Goal: Check status: Check status

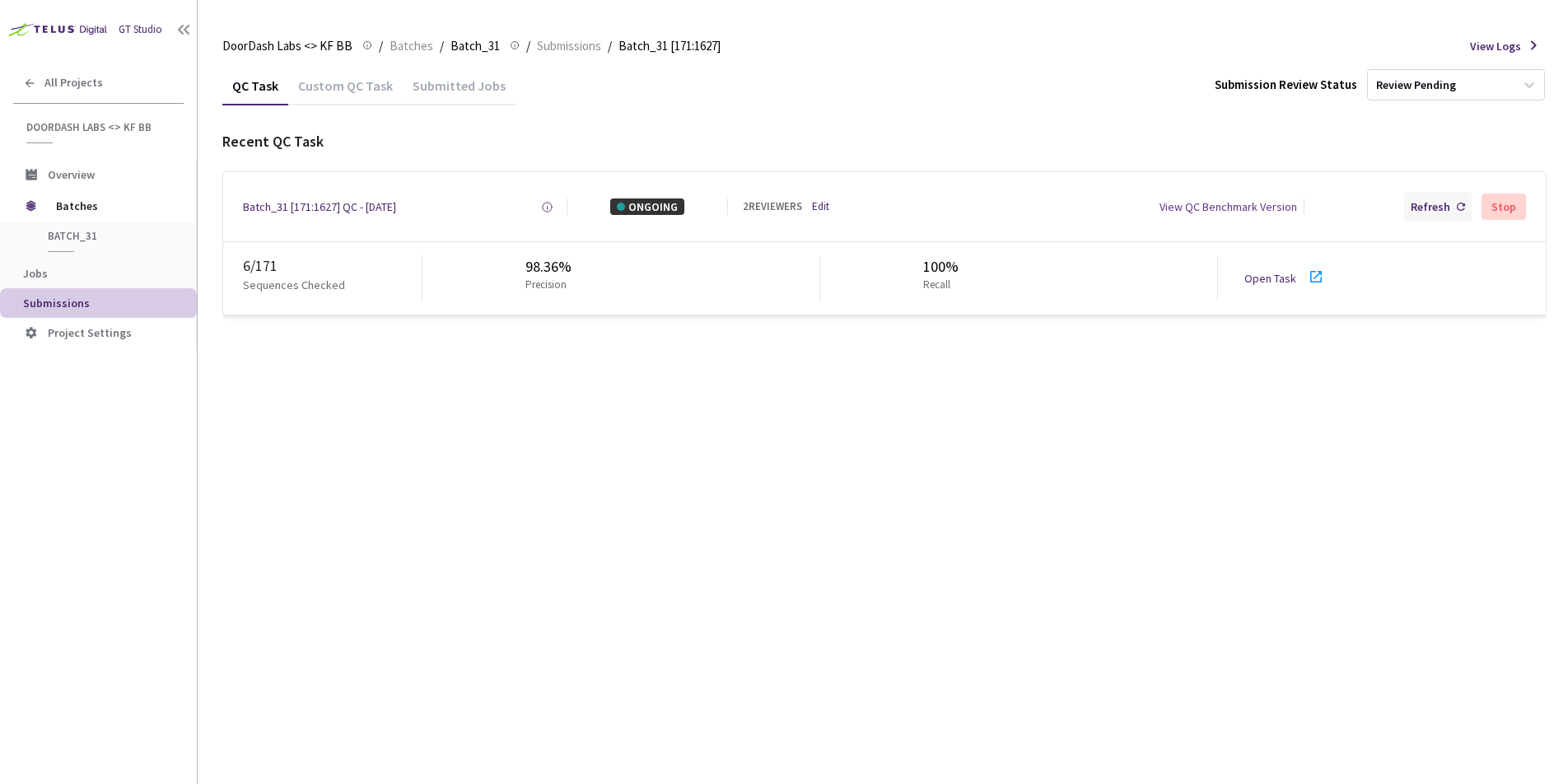
click at [1423, 208] on div "Refresh" at bounding box center [1431, 206] width 40 height 16
click at [1442, 199] on div "Refresh" at bounding box center [1431, 206] width 40 height 16
click at [1422, 213] on div "Refresh" at bounding box center [1431, 206] width 40 height 16
click at [1453, 204] on div "Refresh" at bounding box center [1438, 206] width 68 height 30
click at [1411, 216] on div "Refresh" at bounding box center [1438, 206] width 68 height 30
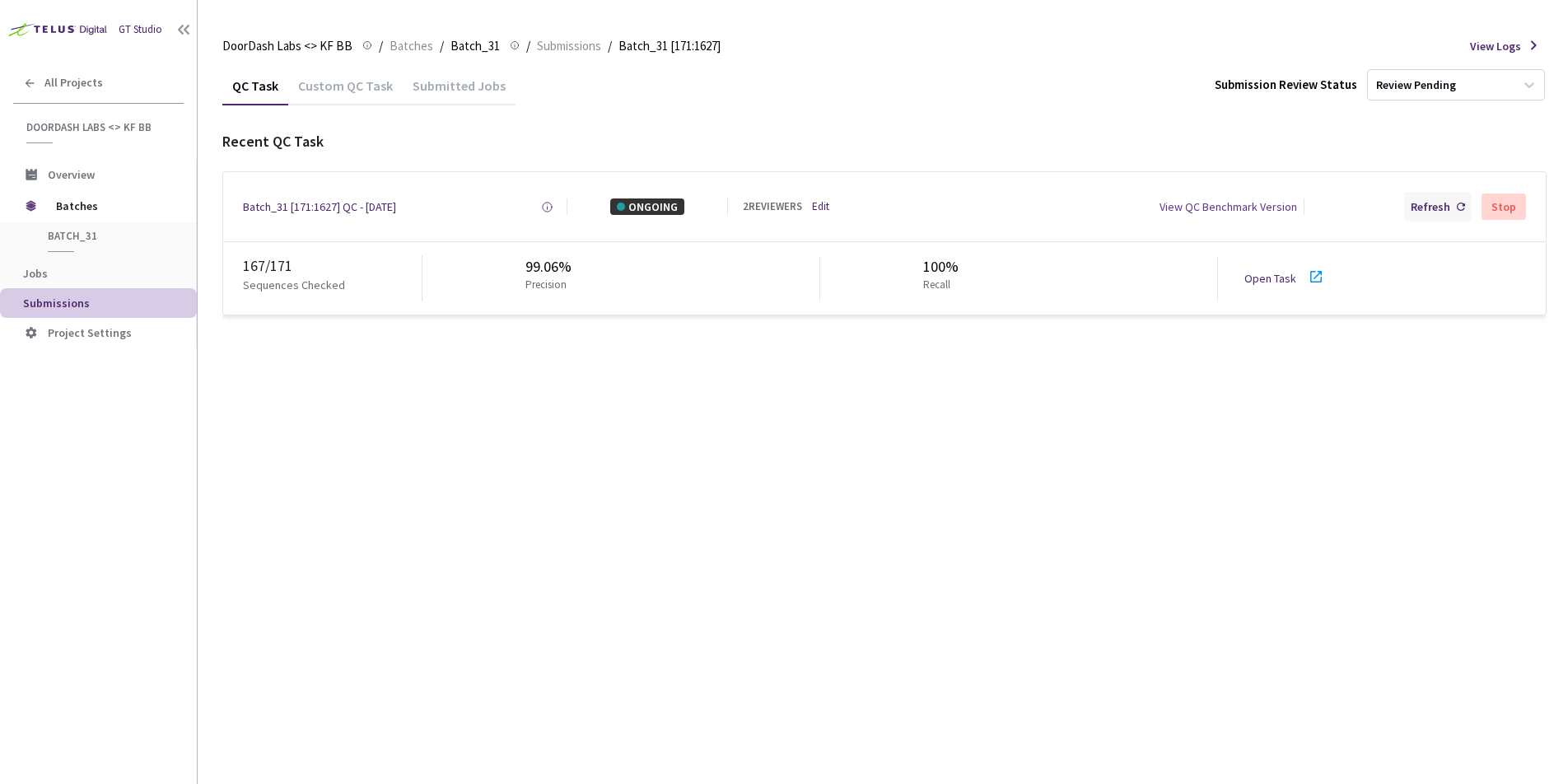
click at [1429, 211] on div "Refresh" at bounding box center [1431, 206] width 40 height 16
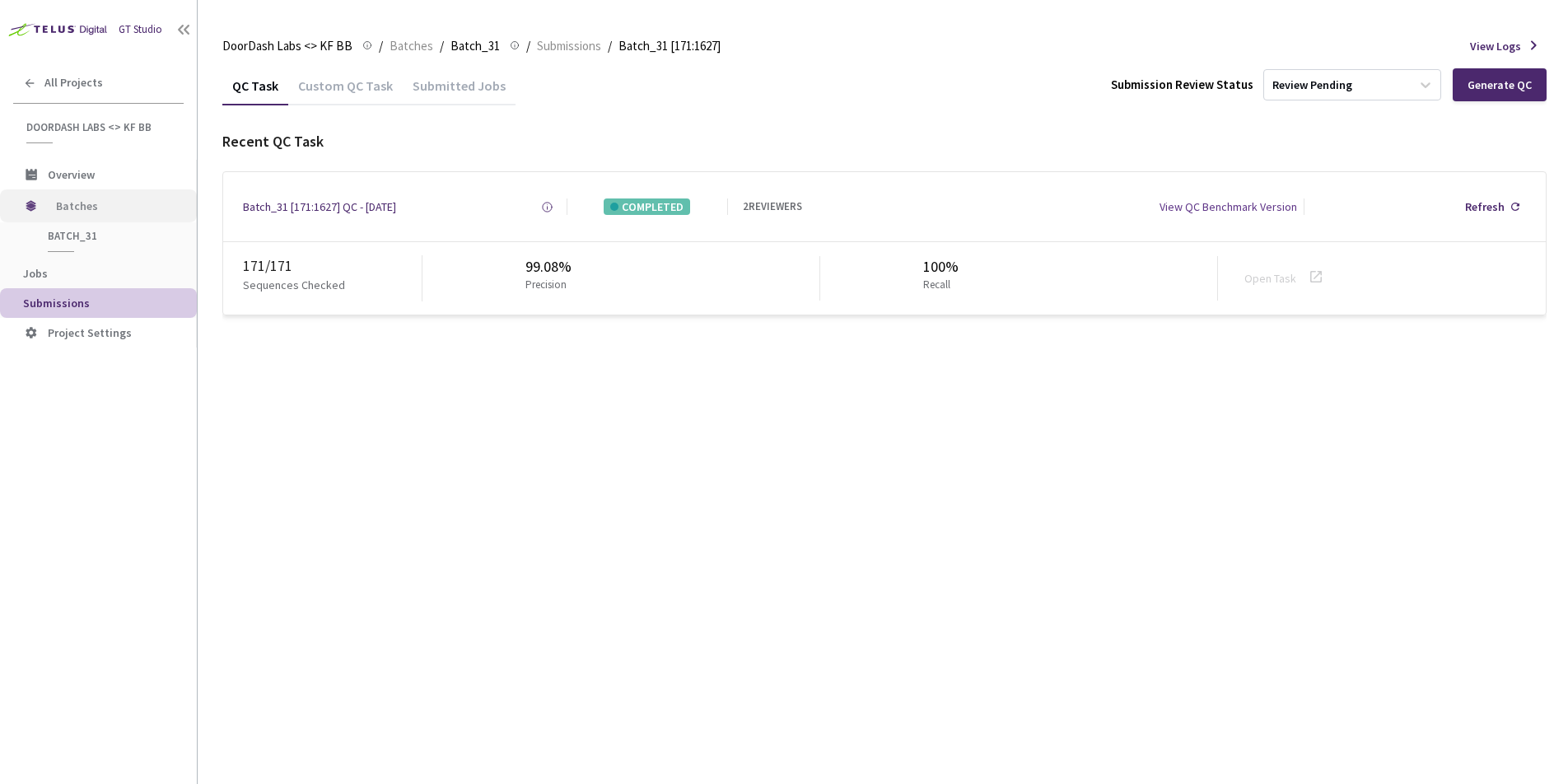
click at [104, 204] on span "Batches" at bounding box center [112, 205] width 113 height 33
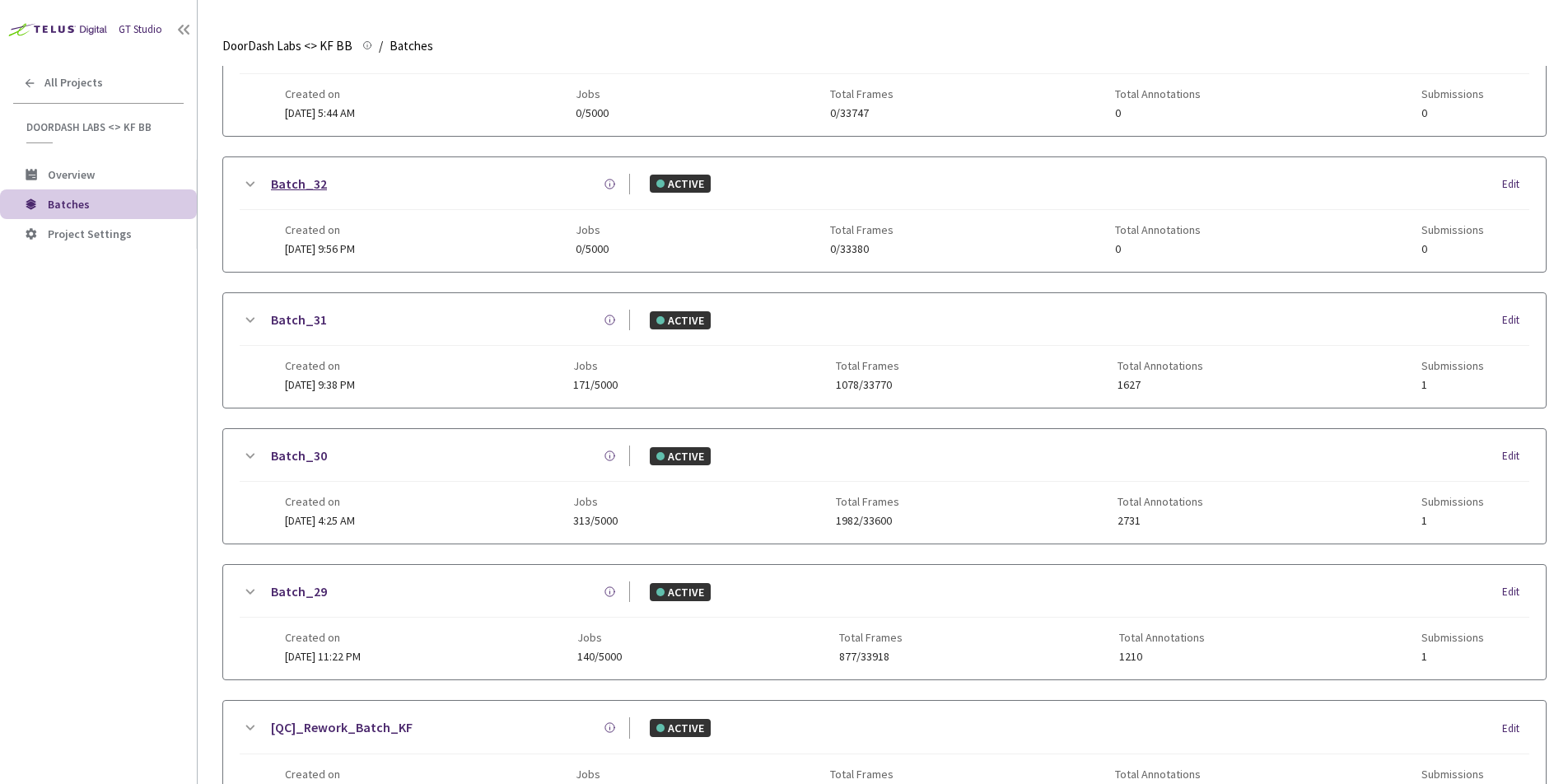
scroll to position [230, 0]
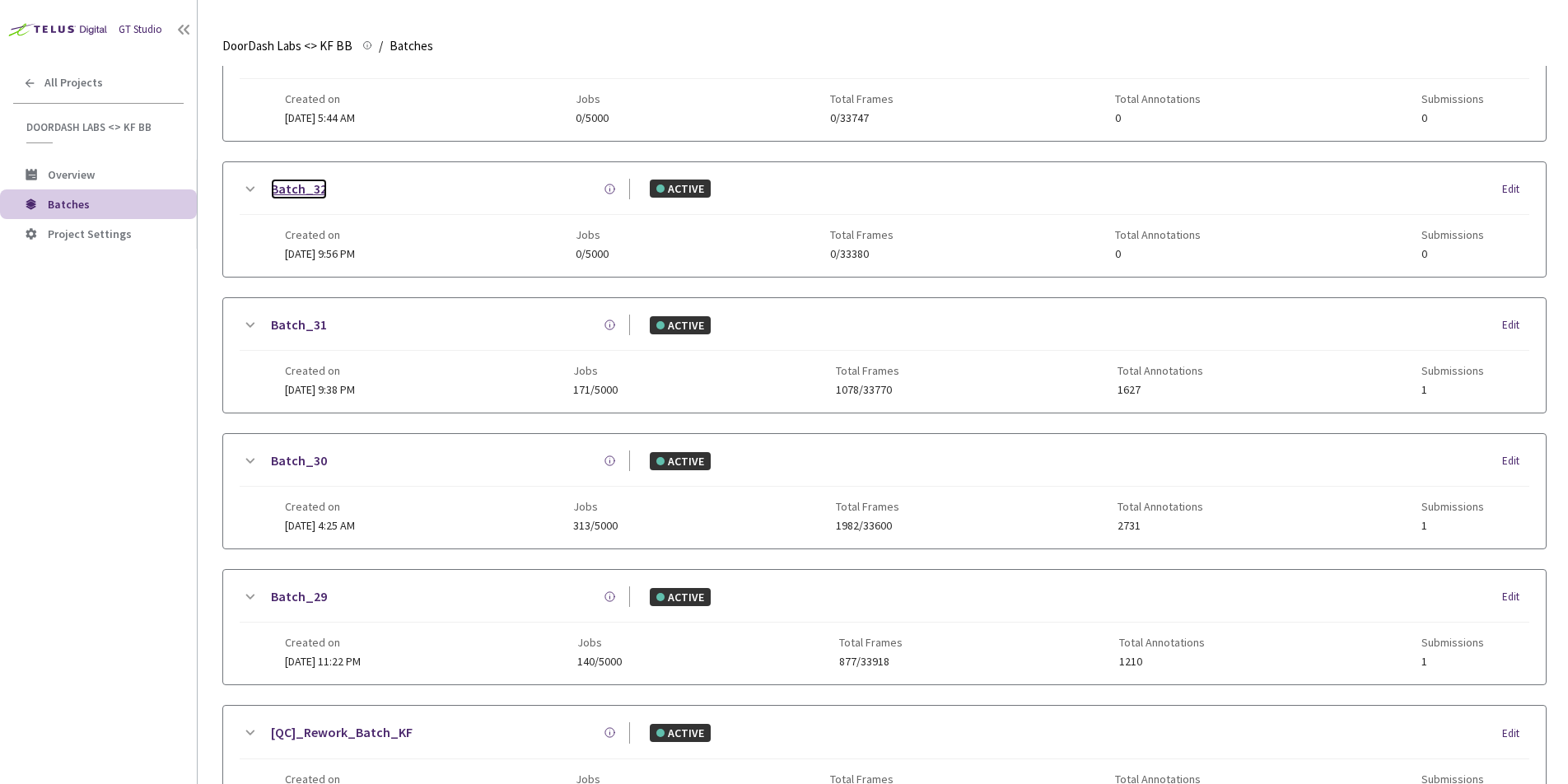
click at [301, 186] on link "Batch_32" at bounding box center [299, 189] width 56 height 20
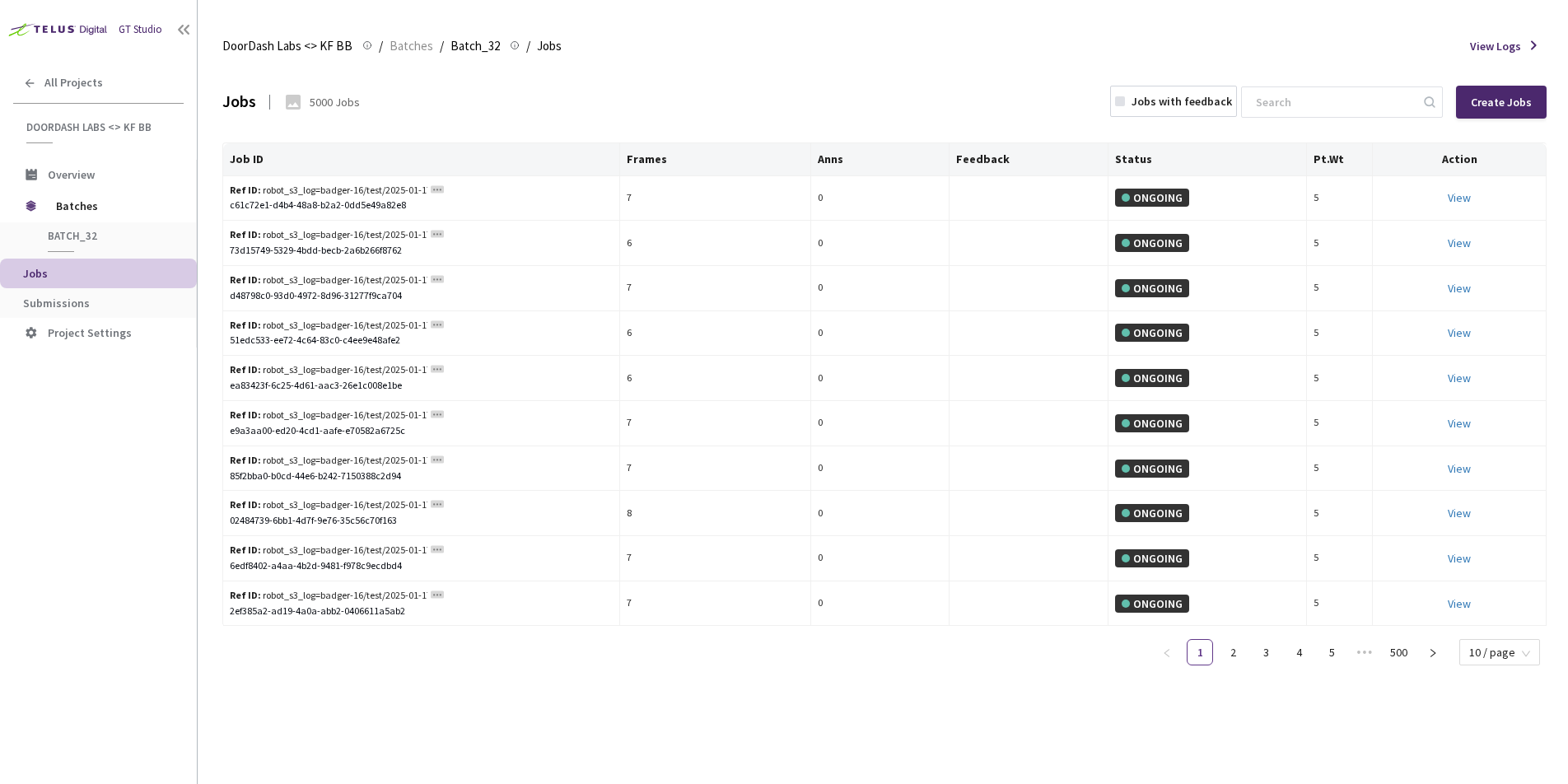
click at [74, 300] on span "Submissions" at bounding box center [56, 302] width 67 height 14
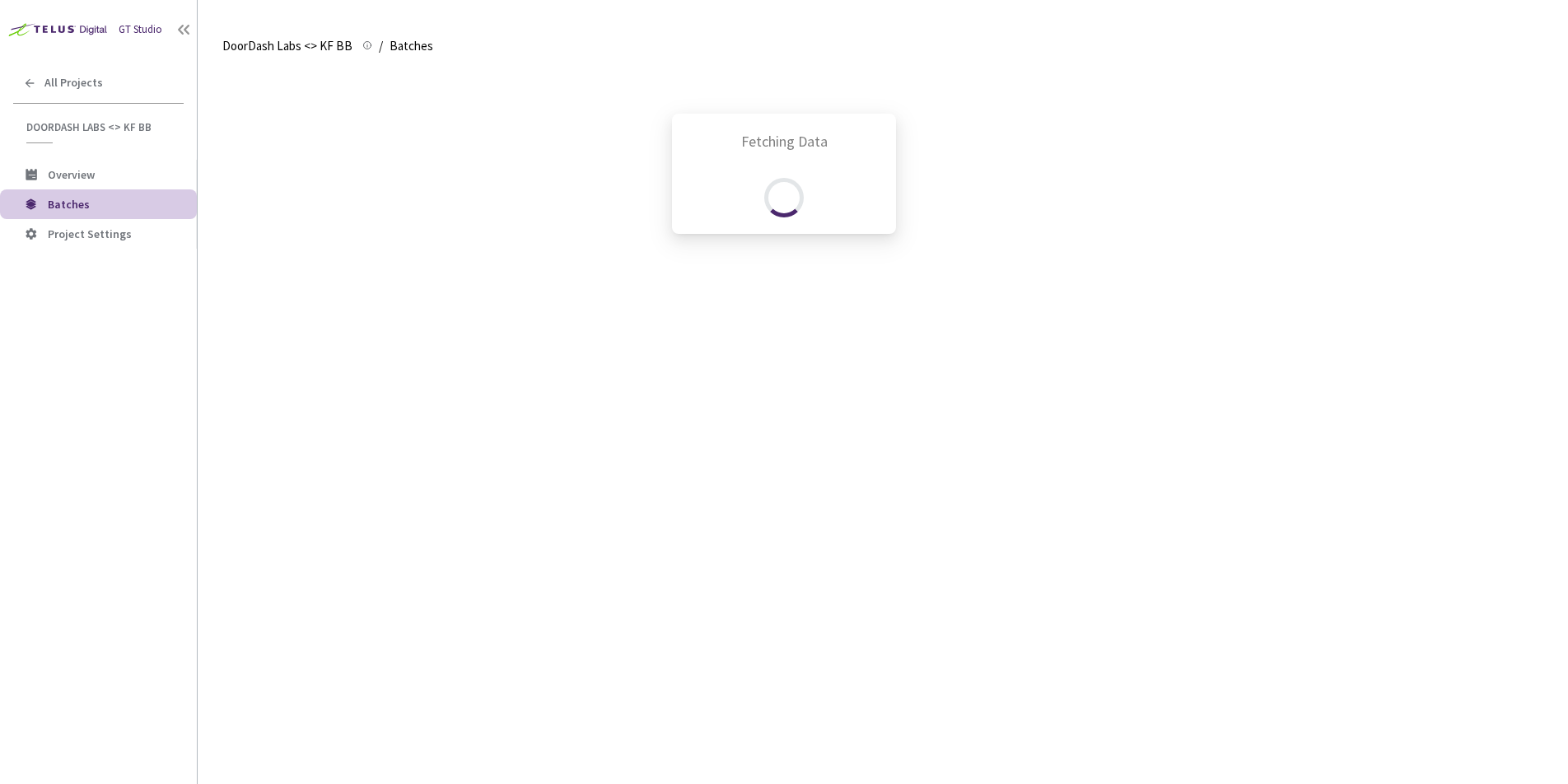
scroll to position [344, 0]
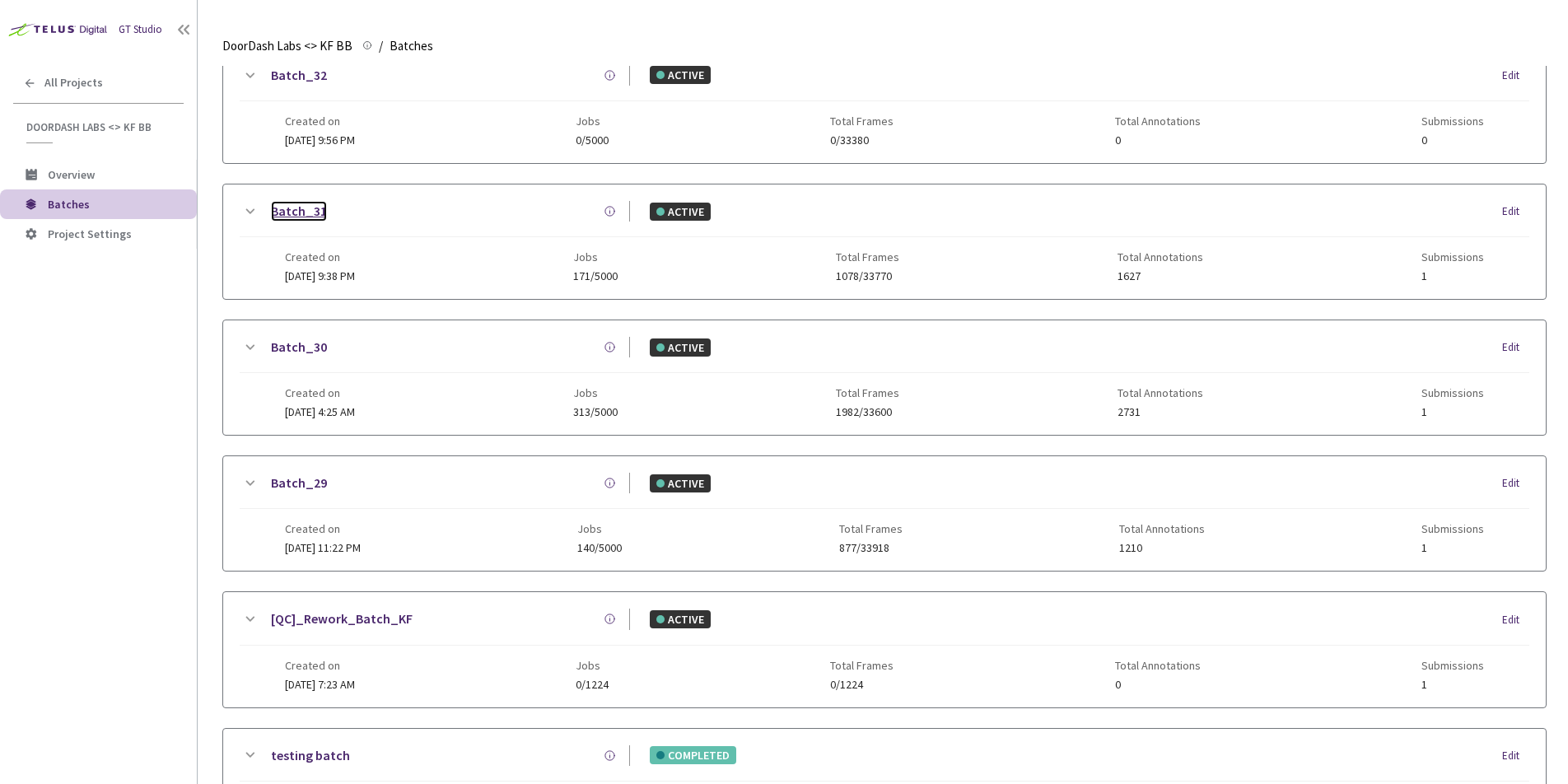
click at [297, 211] on link "Batch_31" at bounding box center [299, 211] width 56 height 20
